Goal: Use online tool/utility: Utilize a website feature to perform a specific function

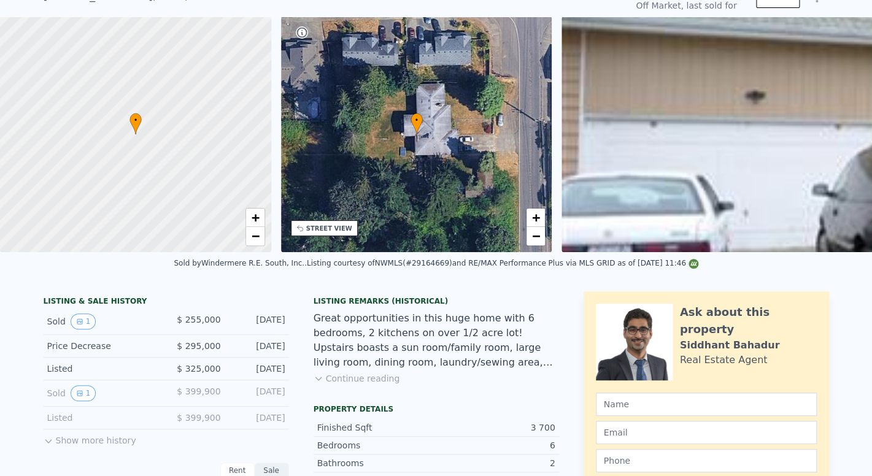
scroll to position [53, 0]
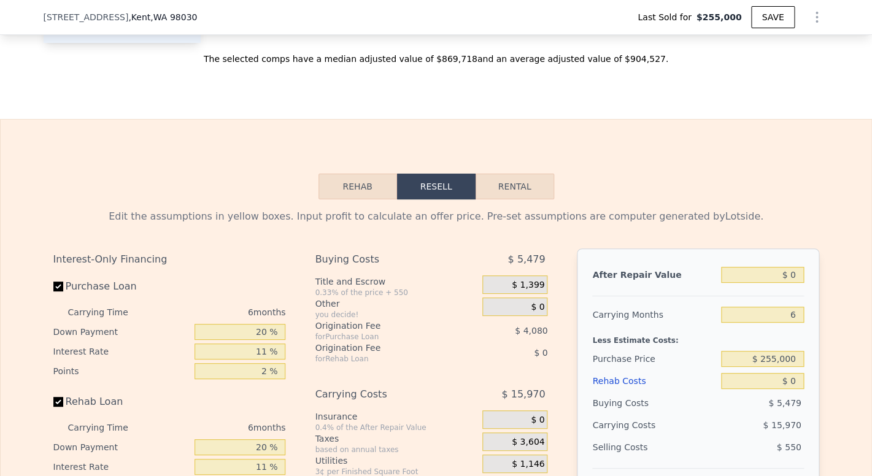
scroll to position [1826, 0]
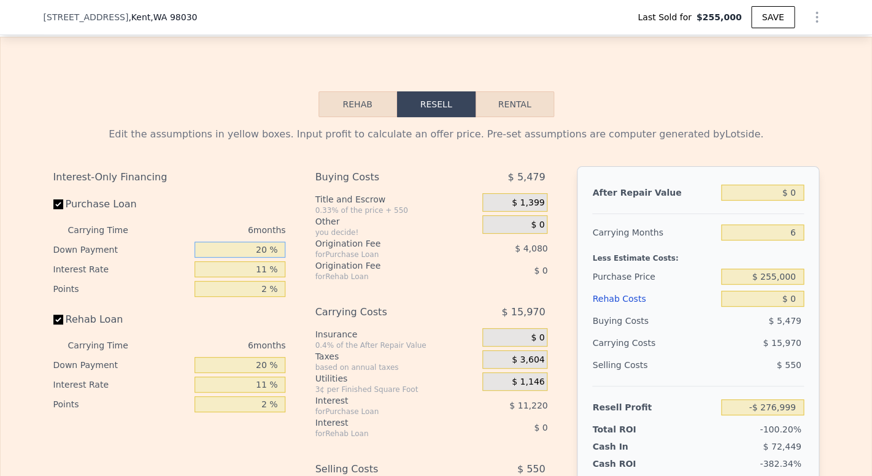
click at [258, 258] on input "20 %" at bounding box center [239, 250] width 91 height 16
type input "0 %"
type input "-$ 280,827"
type input "0 %"
click at [264, 277] on input "11 %" at bounding box center [239, 269] width 91 height 16
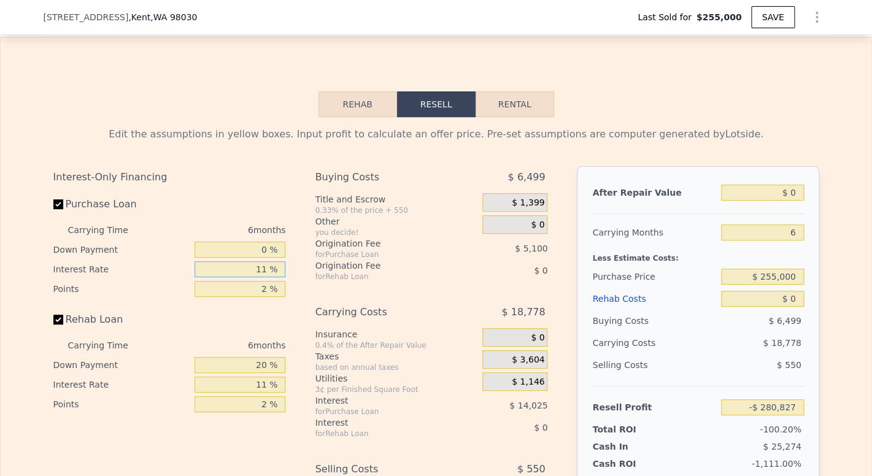
type input "1 %"
type input "-$ 268,077"
type input "10 %"
type input "-$ 279,549"
type input "10.5 %"
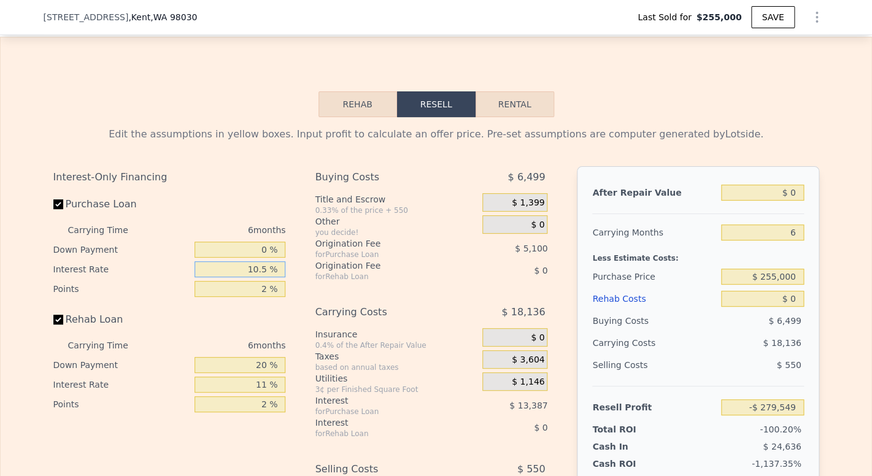
type input "-$ 280,185"
type input "10.5 %"
click at [264, 297] on input "2 %" at bounding box center [239, 289] width 91 height 16
type input "1 %"
type input "-$ 277,635"
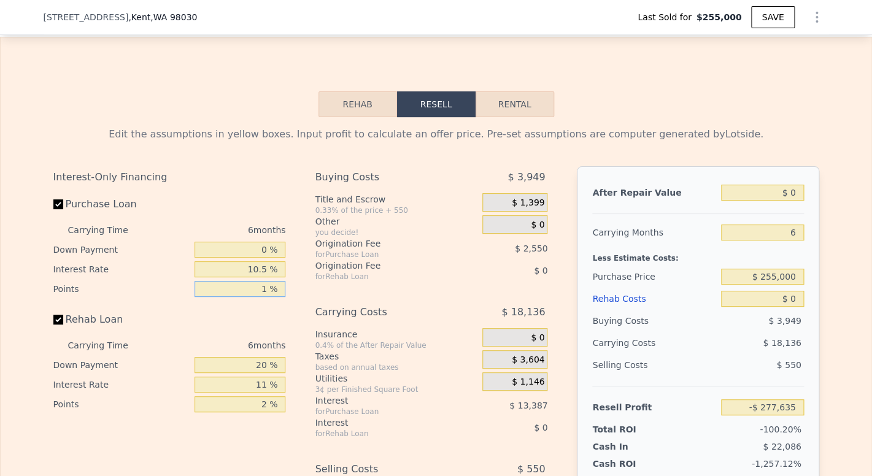
type input "1 %"
click at [258, 373] on input "20 %" at bounding box center [239, 365] width 91 height 16
click at [263, 373] on input "20 %" at bounding box center [239, 365] width 91 height 16
type input "2 %"
type input "0 %"
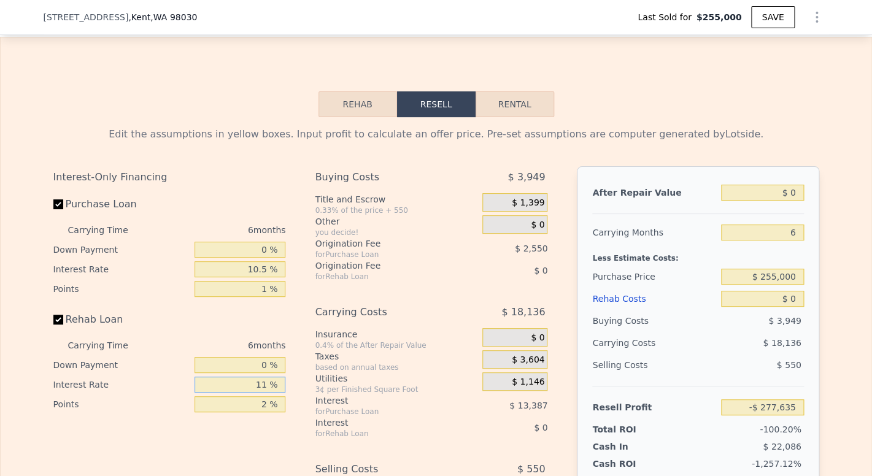
click at [263, 393] on input "11 %" at bounding box center [239, 385] width 91 height 16
type input "1 %"
type input "10.5 %"
click at [263, 412] on input "2 %" at bounding box center [239, 404] width 91 height 16
type input "1.5 %"
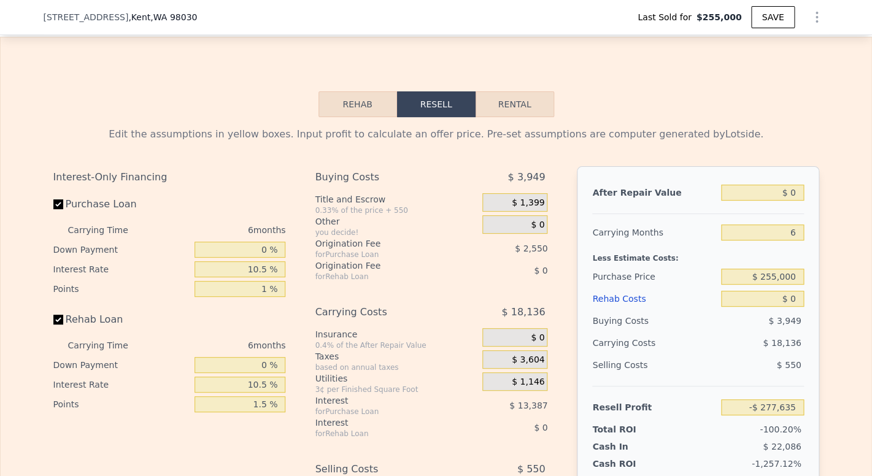
click at [325, 350] on div "0.4% of the After Repair Value" at bounding box center [396, 346] width 163 height 10
click at [258, 297] on input "1 %" at bounding box center [239, 289] width 91 height 16
click at [261, 297] on input "1 %" at bounding box center [239, 289] width 91 height 16
click at [264, 297] on input "1 %" at bounding box center [239, 289] width 91 height 16
type input "1.5 %"
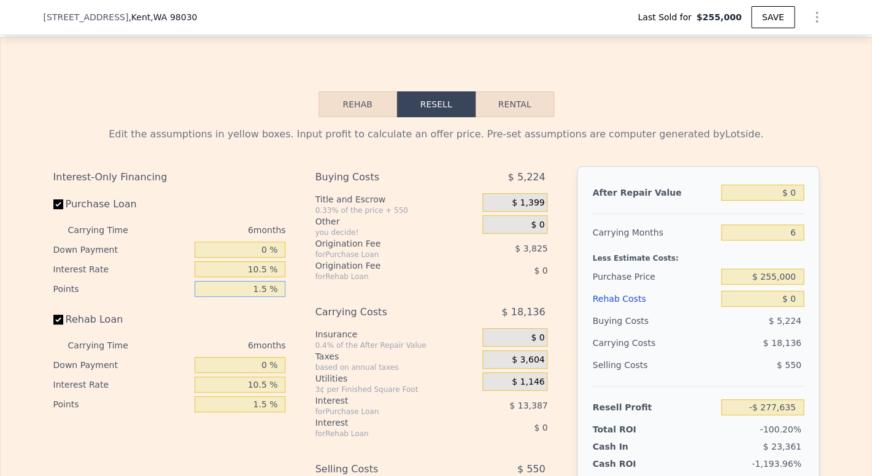
type input "-$ 278,910"
type input "1.5 %"
click at [795, 240] on input "6" at bounding box center [762, 233] width 82 height 16
type input "3"
type input "-$ 269,842"
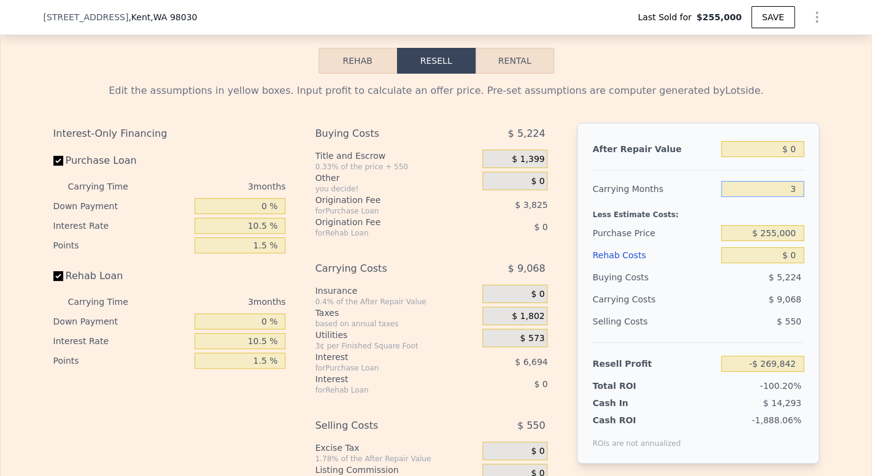
scroll to position [1909, 0]
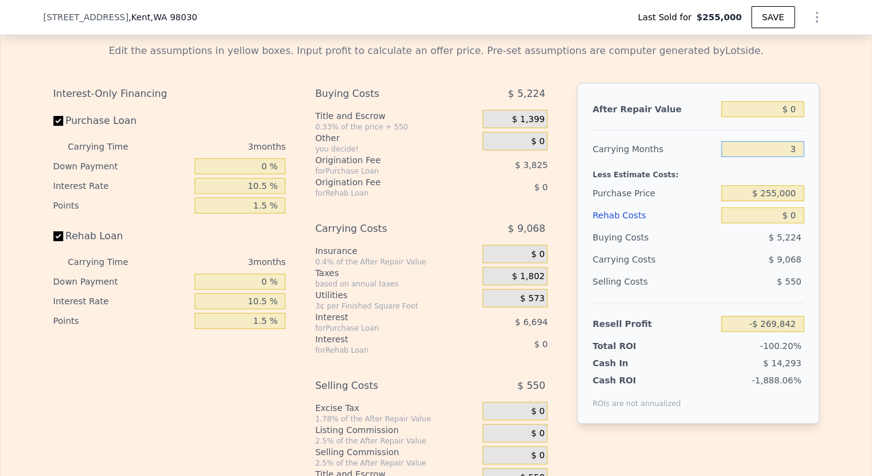
type input "3"
drag, startPoint x: 757, startPoint y: 214, endPoint x: 842, endPoint y: 209, distance: 84.8
click at [803, 201] on input "$ 255,000" at bounding box center [762, 193] width 82 height 16
click at [796, 117] on input "$ 0" at bounding box center [762, 109] width 82 height 16
type input "$ 8"
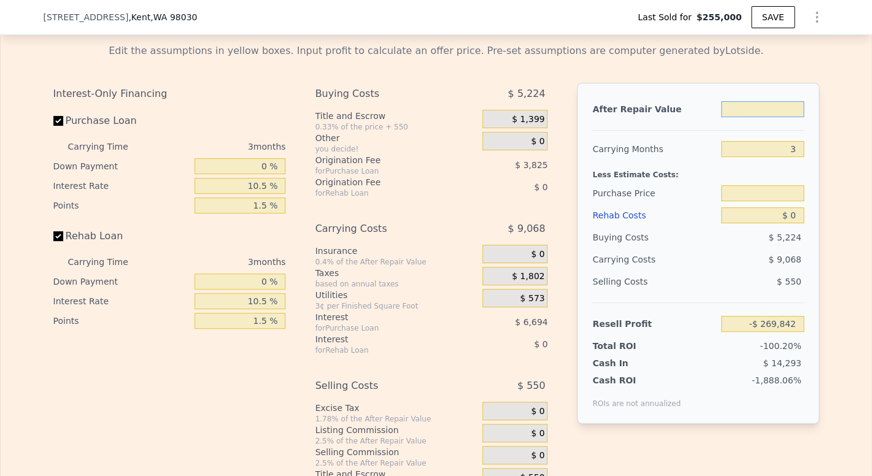
type input "$ 255,000"
type input "-$ 269,834"
type input "$ 80"
type input "-$ 269,767"
type input "$ 800"
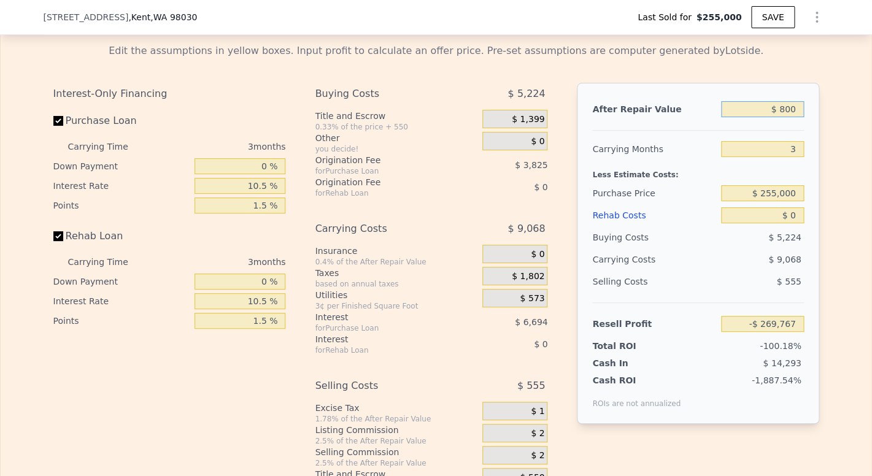
type input "-$ 269,100"
type input "$ 8,000"
type input "-$ 262,419"
type input "$ 80,000"
type input "-$ 195,612"
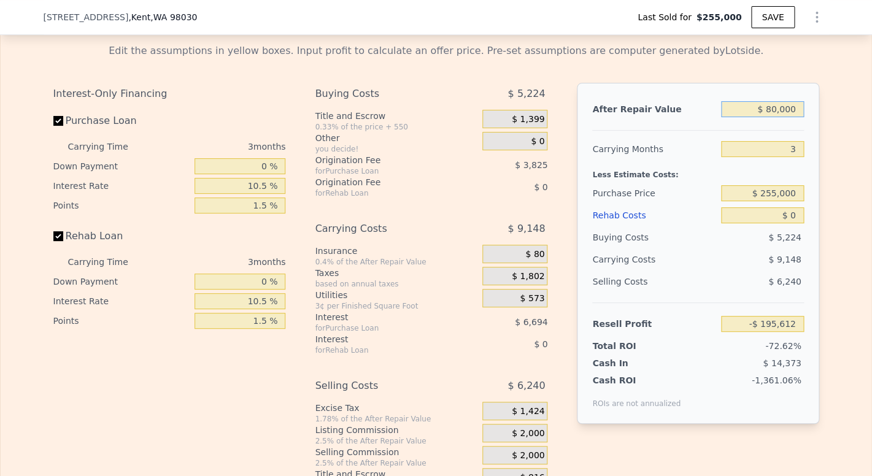
type input "$ 800,000"
type input "$ 472,454"
type input "$ 800,000"
drag, startPoint x: 756, startPoint y: 213, endPoint x: 833, endPoint y: 227, distance: 78.6
click at [803, 201] on input "$ 255,000" at bounding box center [762, 193] width 82 height 16
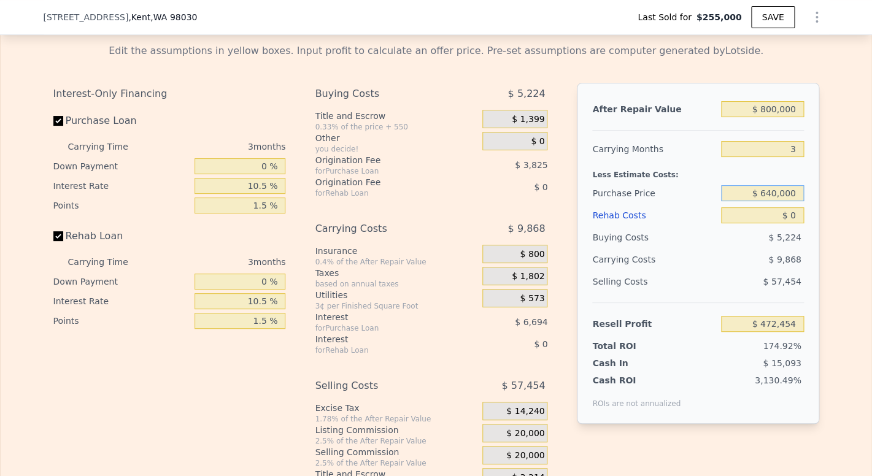
type input "$ 640,000"
click at [790, 223] on input "$ 0" at bounding box center [762, 215] width 82 height 16
type input "$ 70,290"
click at [792, 223] on input "$ 0" at bounding box center [762, 215] width 82 height 16
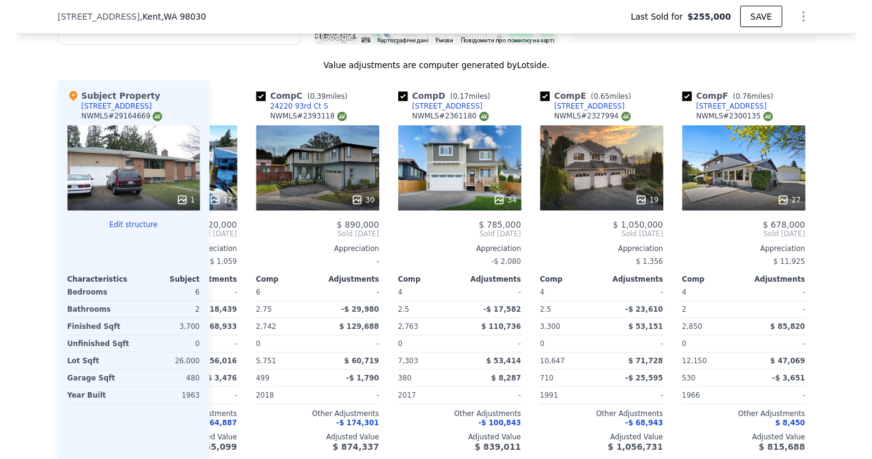
scroll to position [0, 257]
